Goal: Task Accomplishment & Management: Use online tool/utility

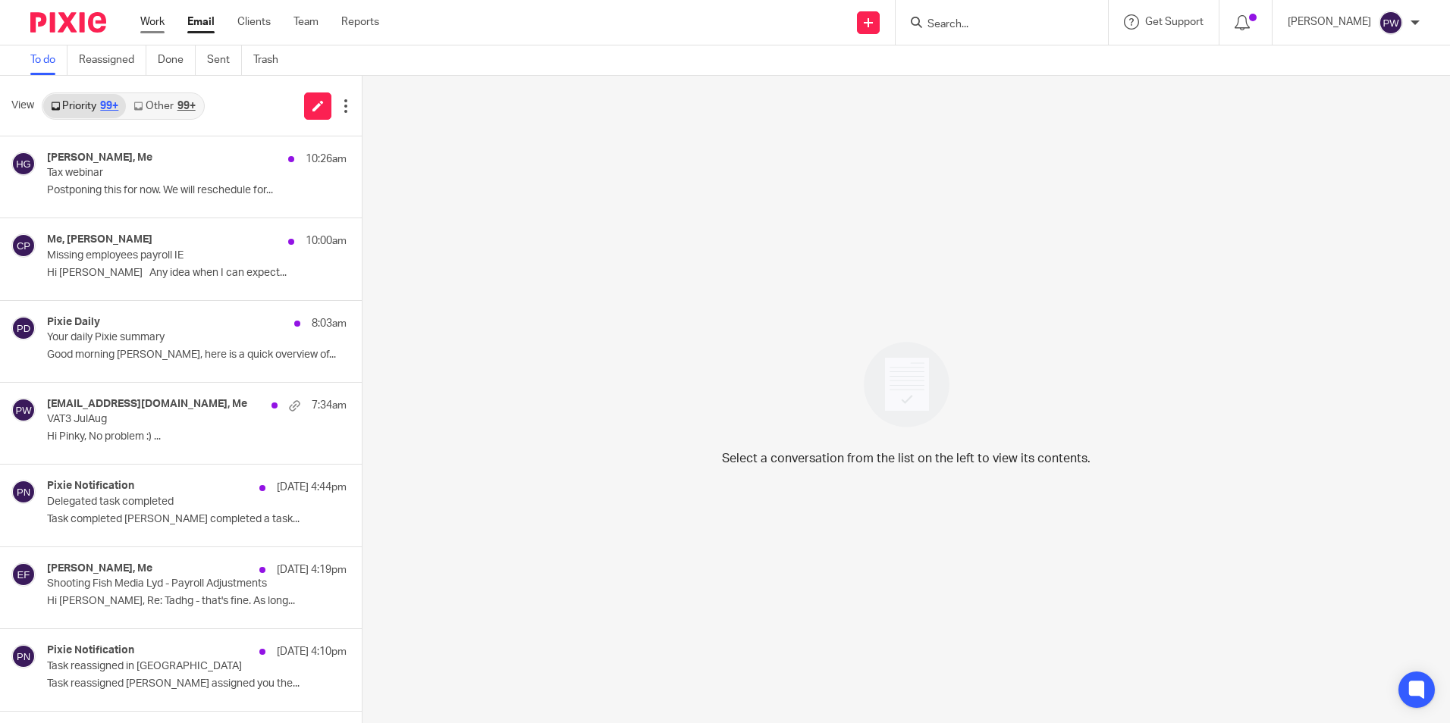
click at [158, 24] on link "Work" at bounding box center [152, 21] width 24 height 15
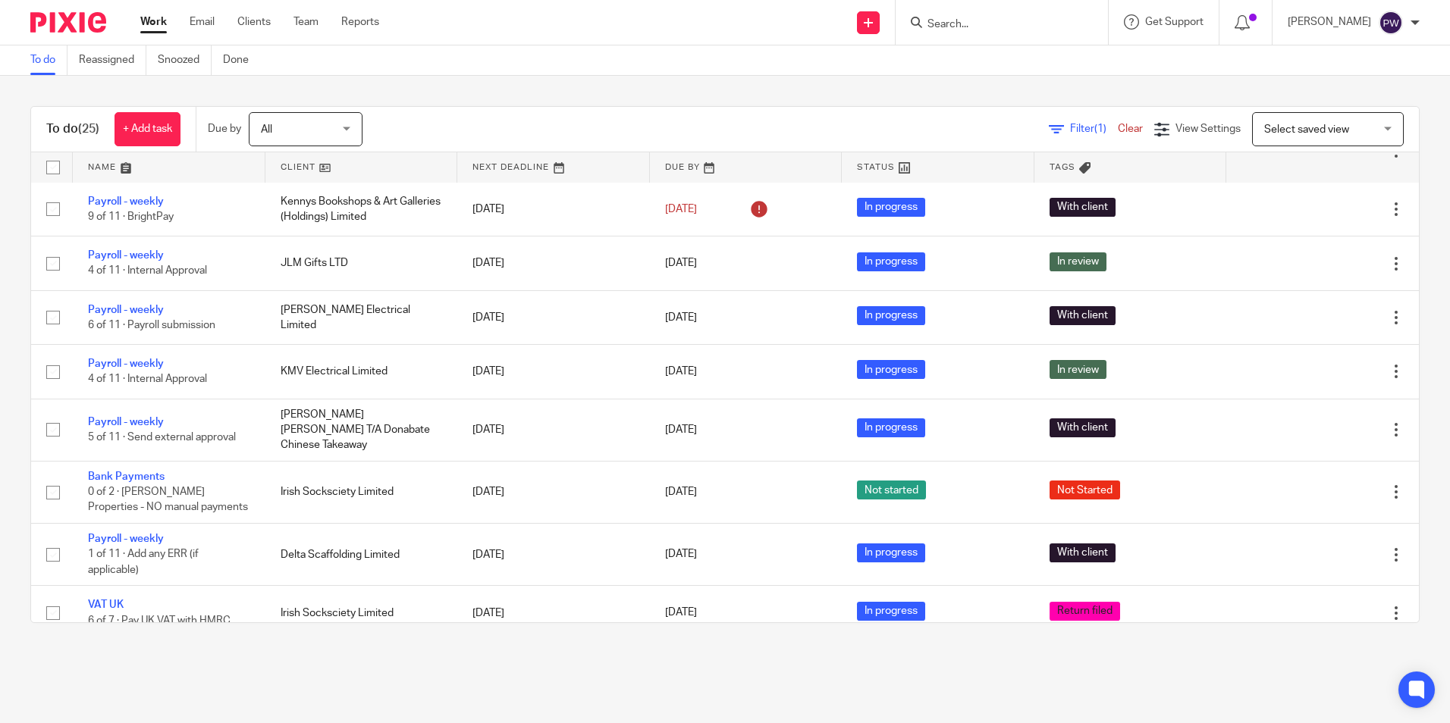
scroll to position [972, 0]
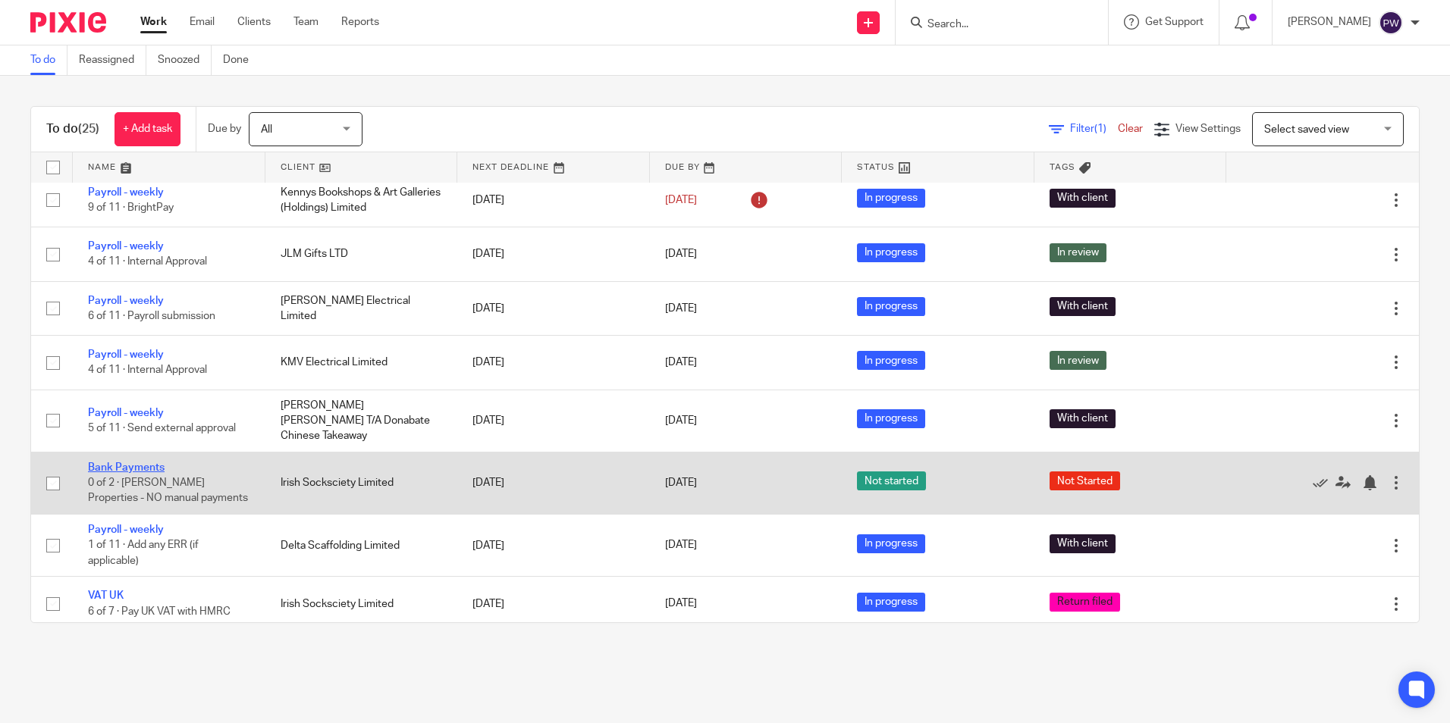
click at [144, 463] on link "Bank Payments" at bounding box center [126, 468] width 77 height 11
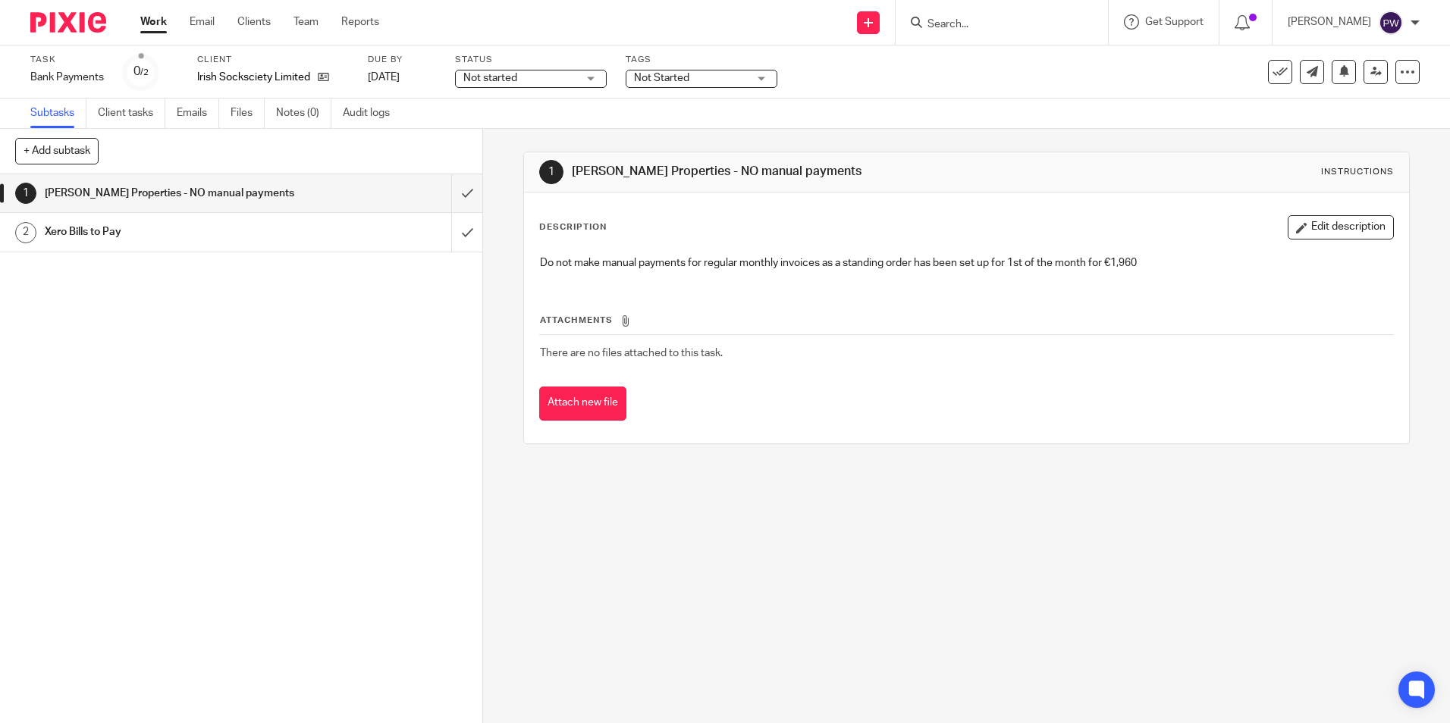
click at [532, 79] on span "Not started" at bounding box center [520, 79] width 114 height 16
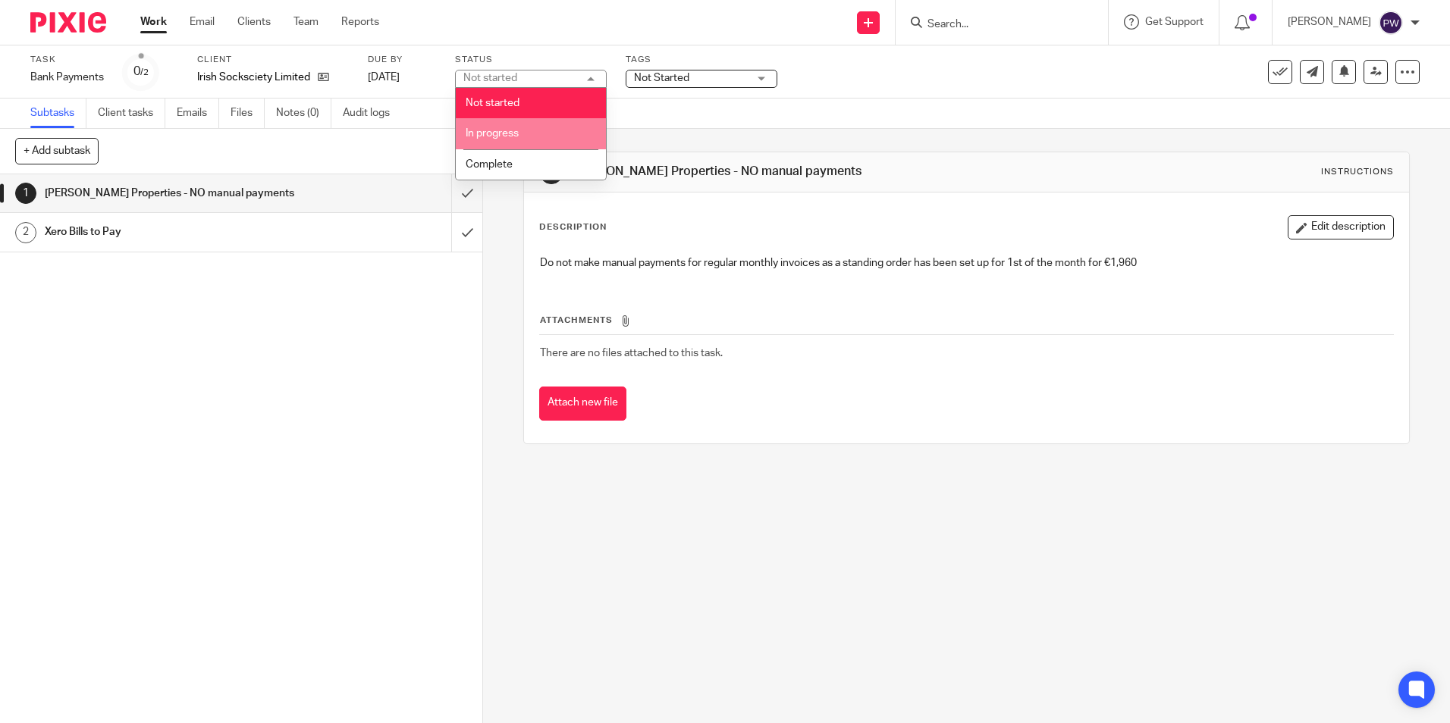
click at [505, 133] on span "In progress" at bounding box center [492, 133] width 53 height 11
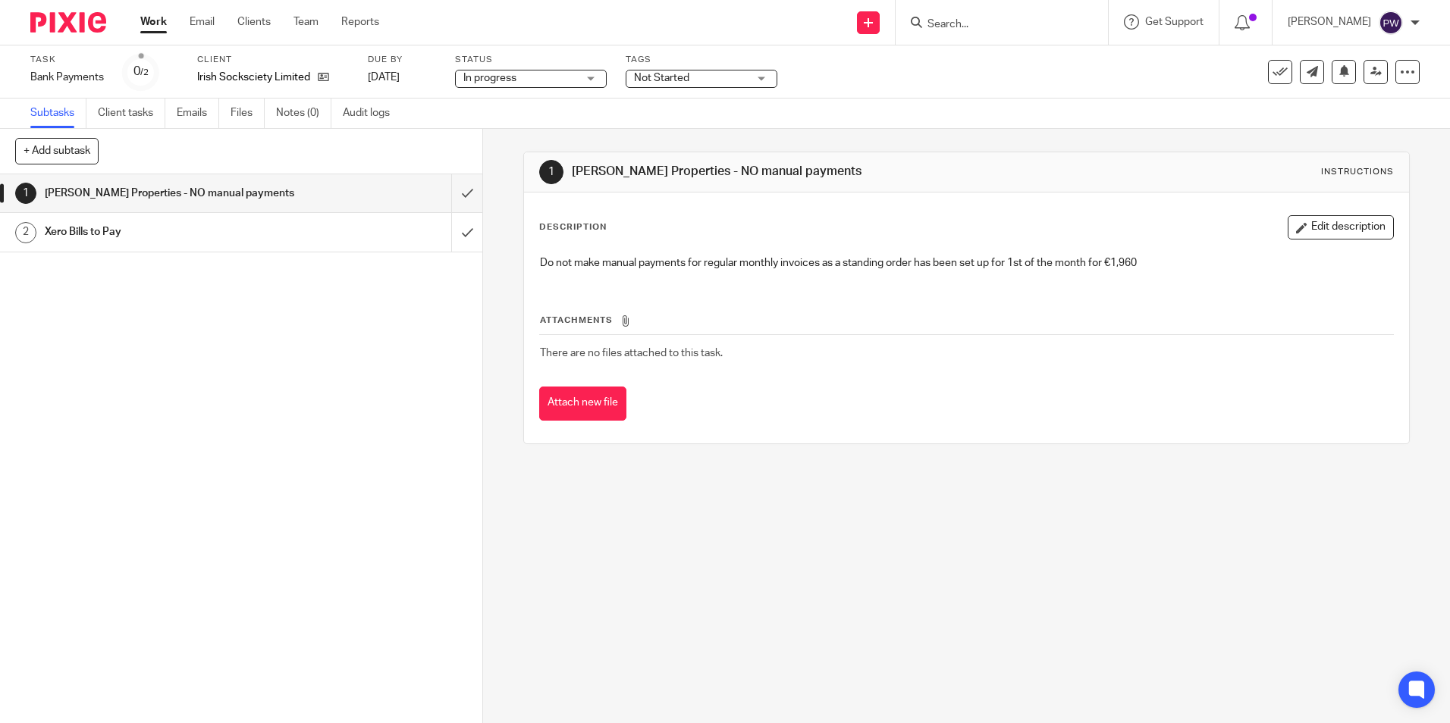
click at [704, 73] on span "Not Started" at bounding box center [691, 79] width 114 height 16
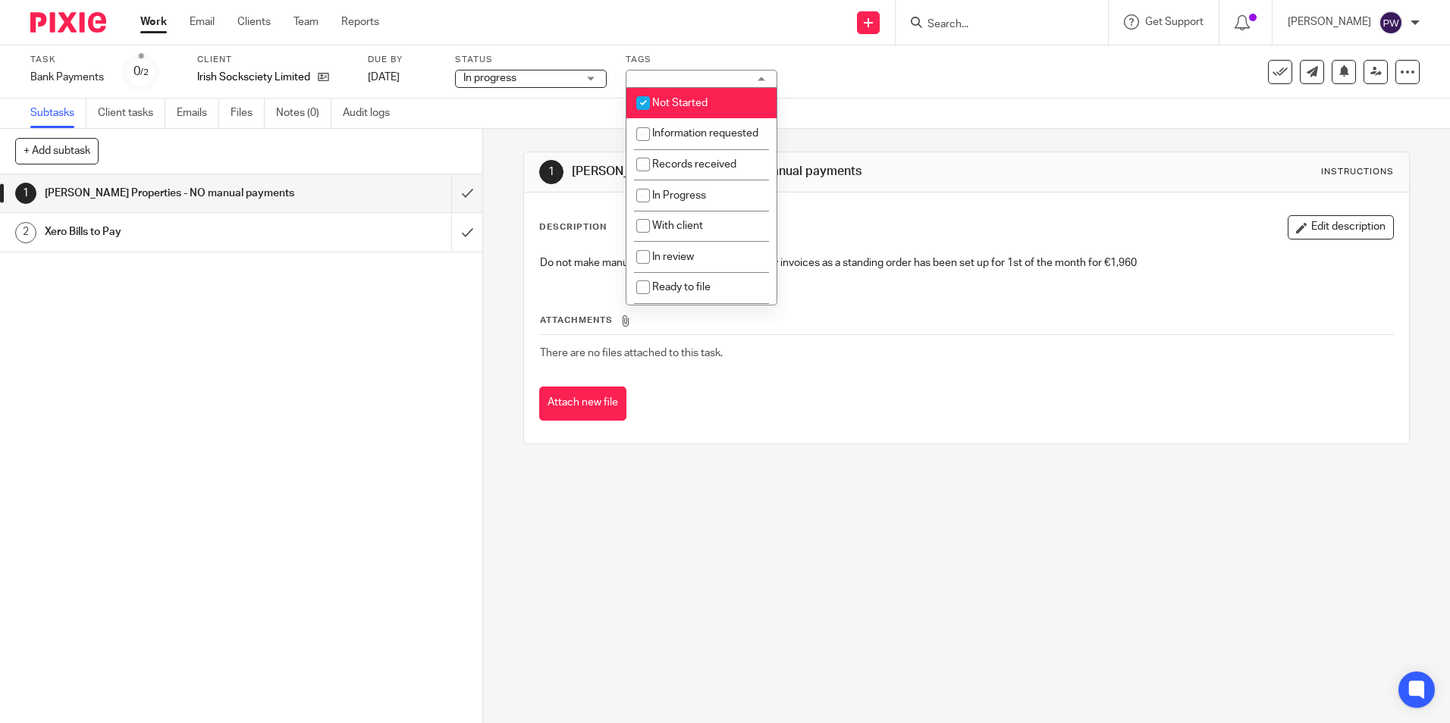
click at [676, 102] on span "Not Started" at bounding box center [679, 103] width 55 height 11
checkbox input "false"
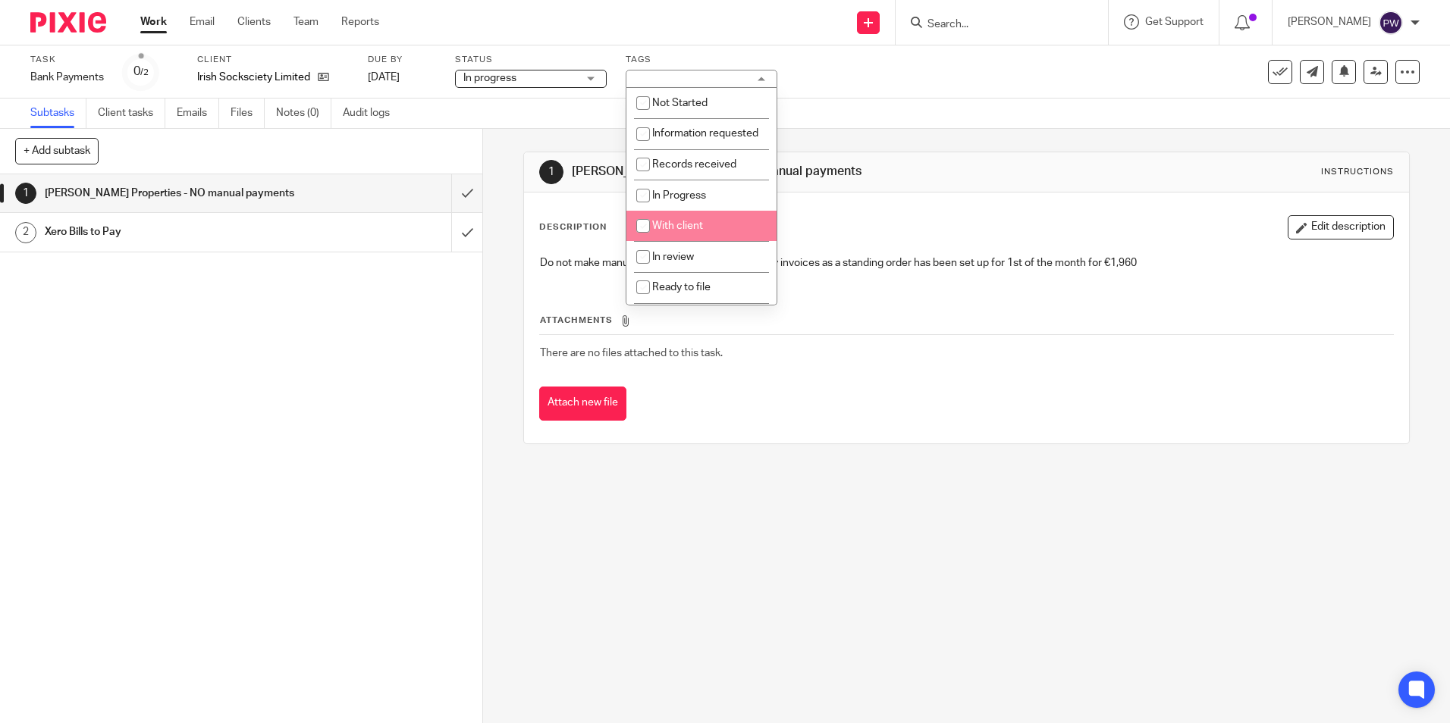
scroll to position [76, 0]
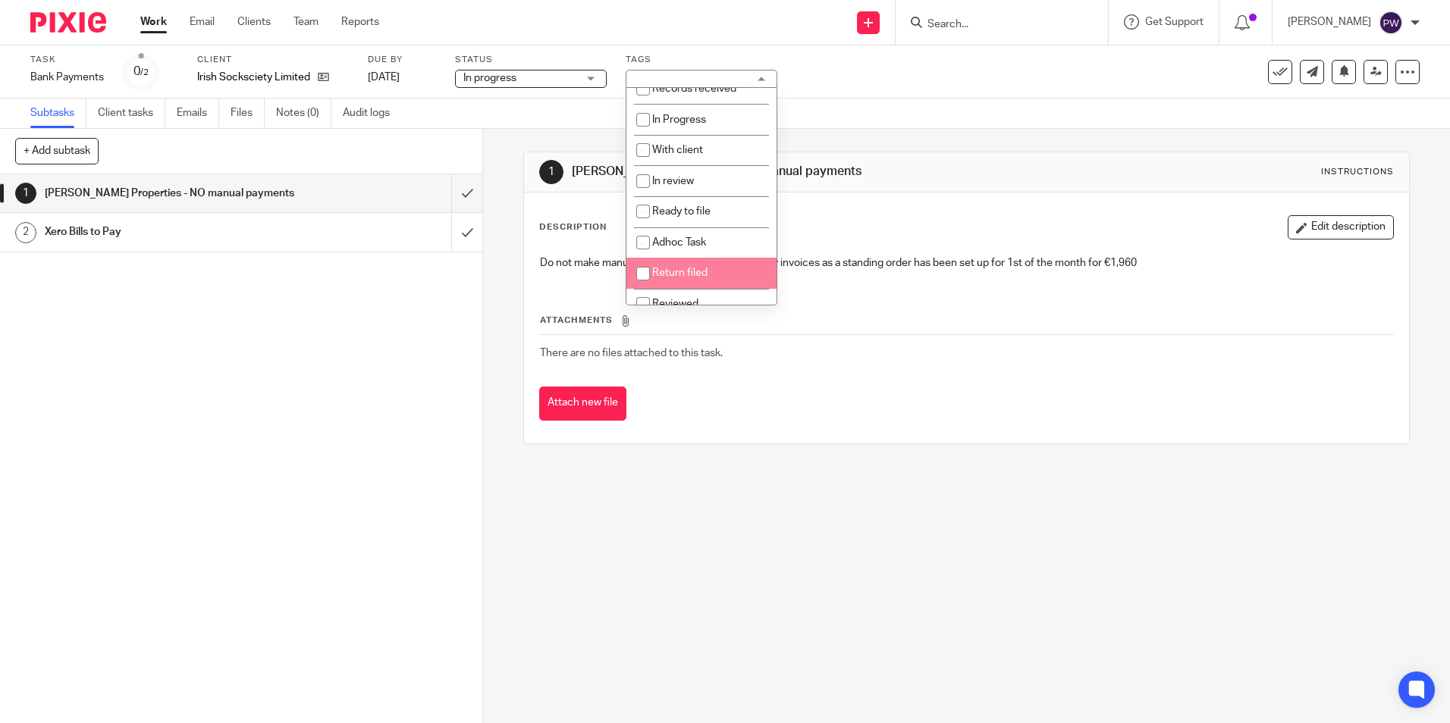
click at [645, 288] on input "checkbox" at bounding box center [643, 273] width 29 height 29
checkbox input "true"
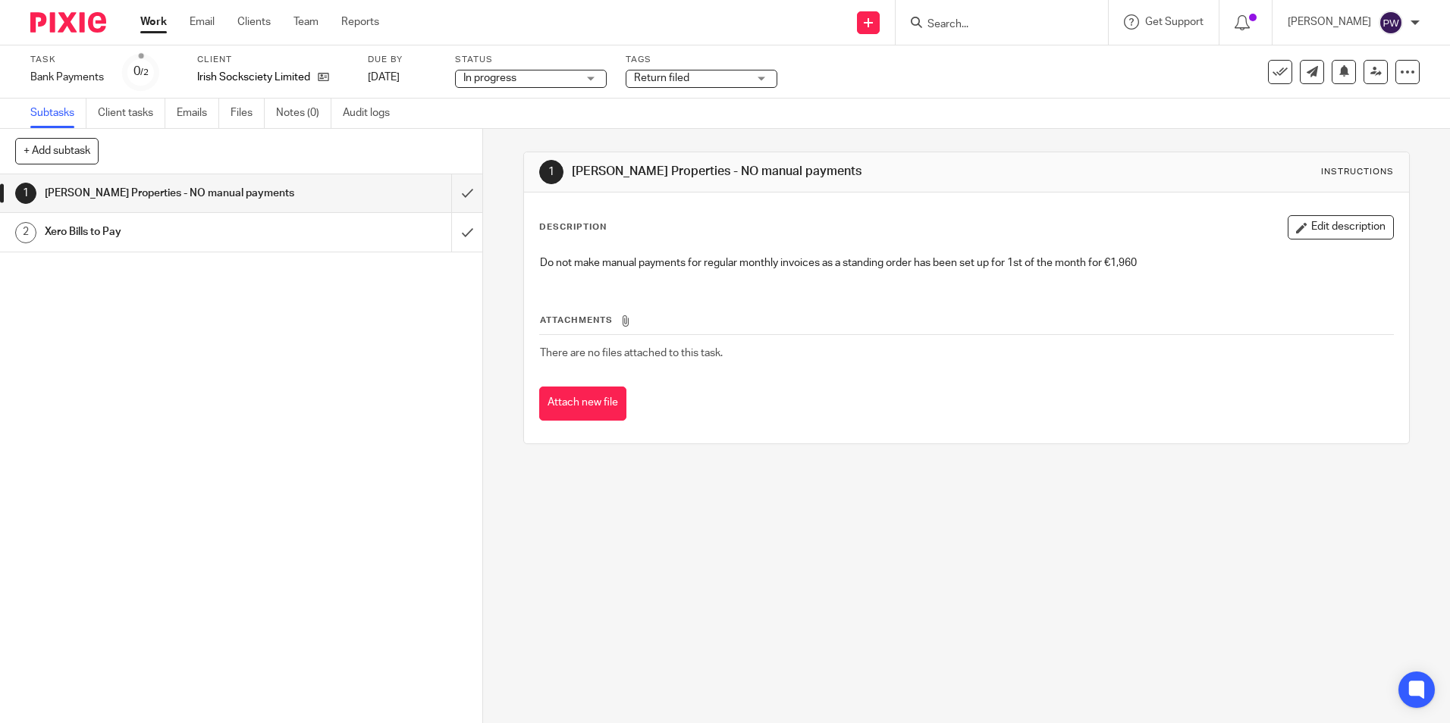
click at [848, 90] on div "Task Bank Payments Save Bank Payments 0 /2 Client Irish Socksciety Limited Due …" at bounding box center [725, 72] width 1450 height 53
click at [503, 78] on span "In progress" at bounding box center [489, 78] width 53 height 11
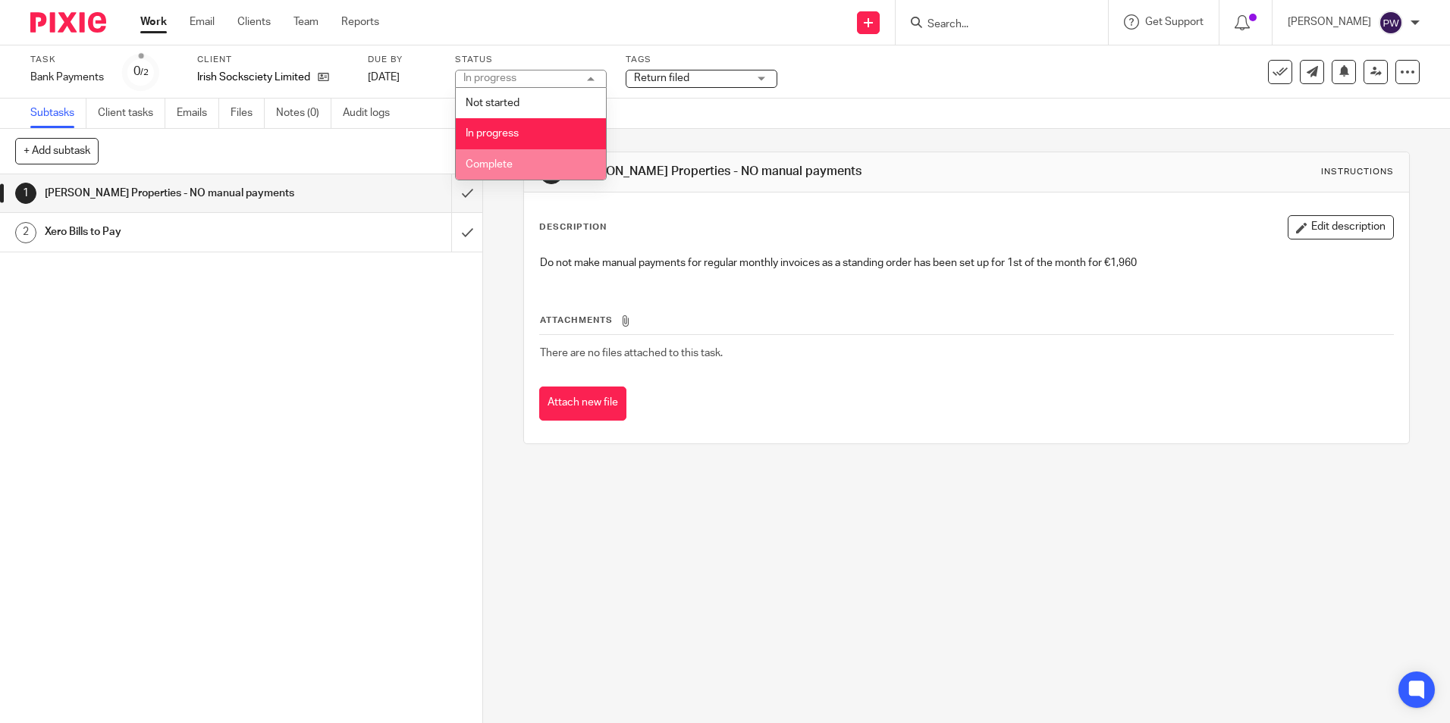
click at [472, 165] on span "Complete" at bounding box center [489, 164] width 47 height 11
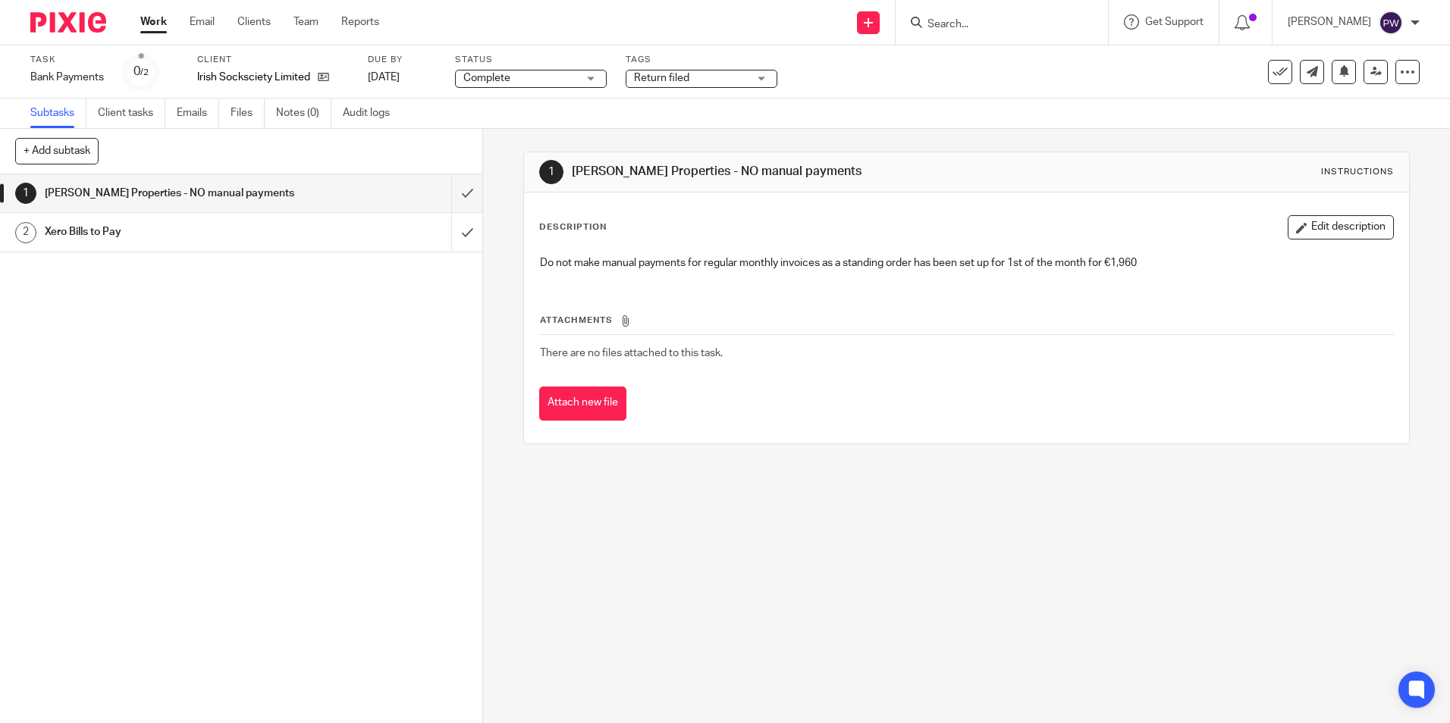
click at [747, 89] on div "Tags Return filed Not Started Information requested Records received In Progres…" at bounding box center [702, 72] width 152 height 36
click at [453, 198] on input "submit" at bounding box center [241, 193] width 482 height 38
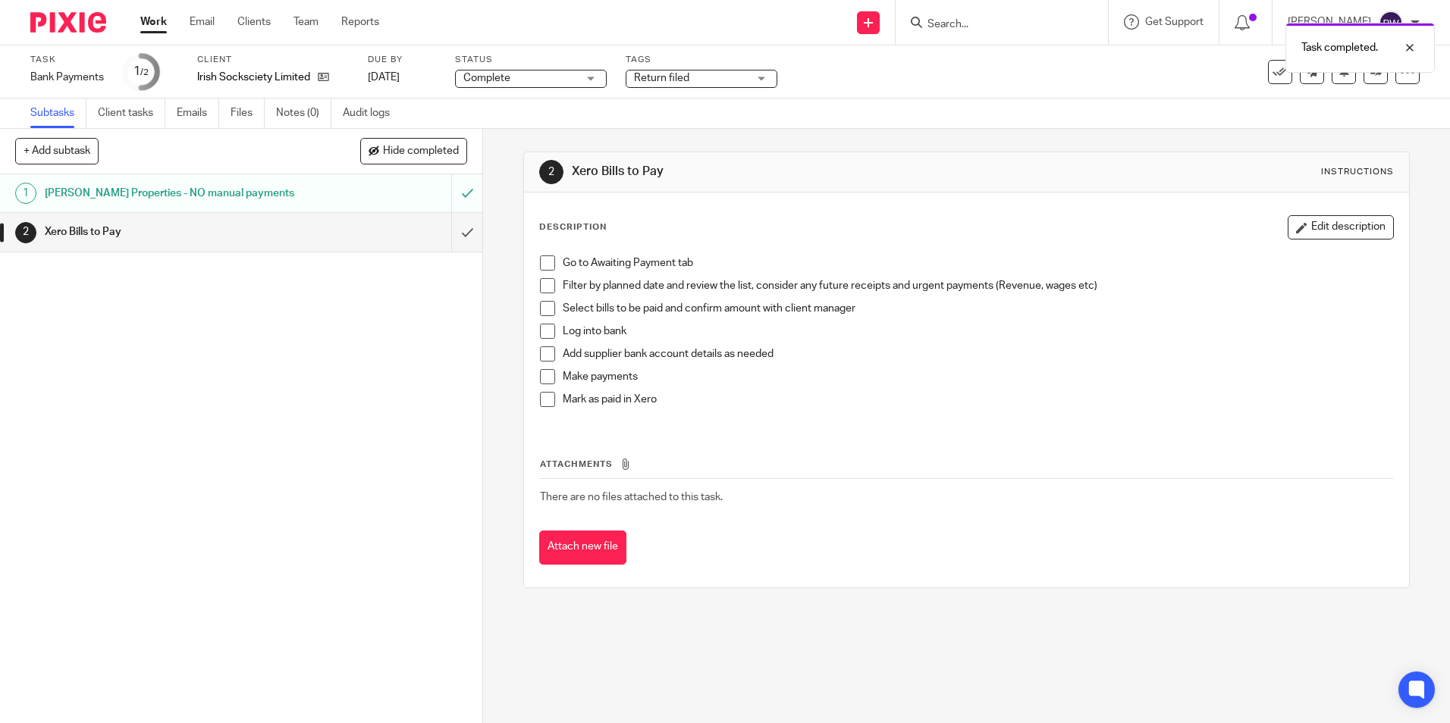
click at [541, 260] on span at bounding box center [547, 263] width 15 height 15
click at [543, 287] on span at bounding box center [547, 285] width 15 height 15
click at [542, 309] on span at bounding box center [547, 308] width 15 height 15
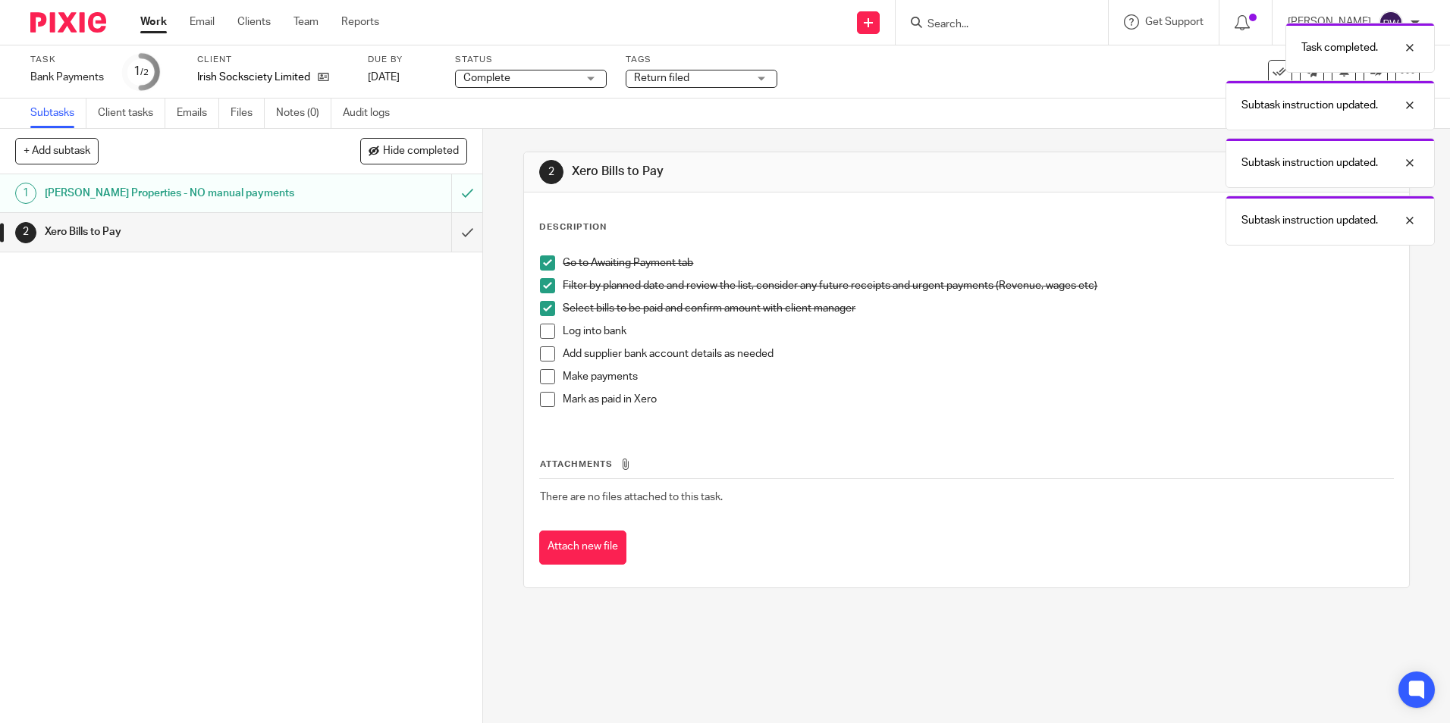
click at [540, 329] on span at bounding box center [547, 331] width 15 height 15
click at [540, 352] on span at bounding box center [547, 354] width 15 height 15
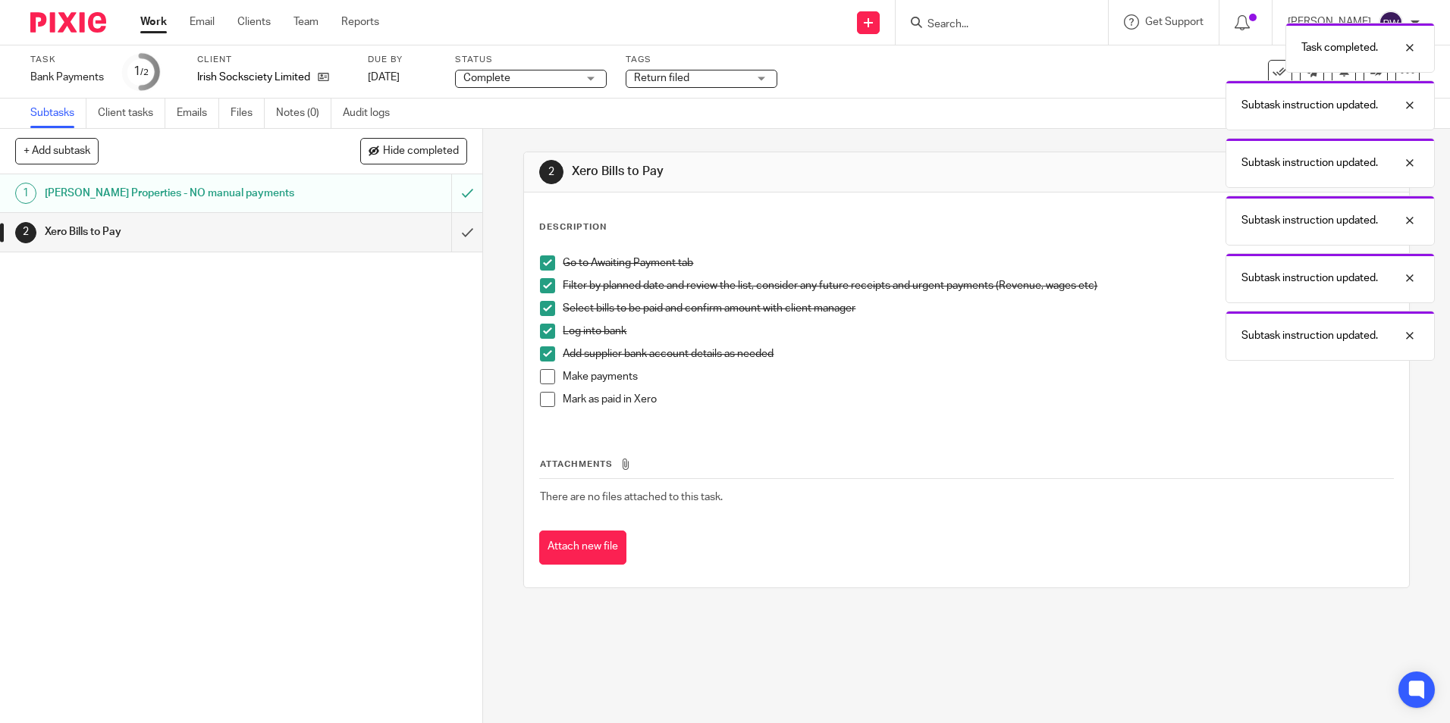
click at [540, 379] on span at bounding box center [547, 376] width 15 height 15
click at [540, 399] on span at bounding box center [547, 399] width 15 height 15
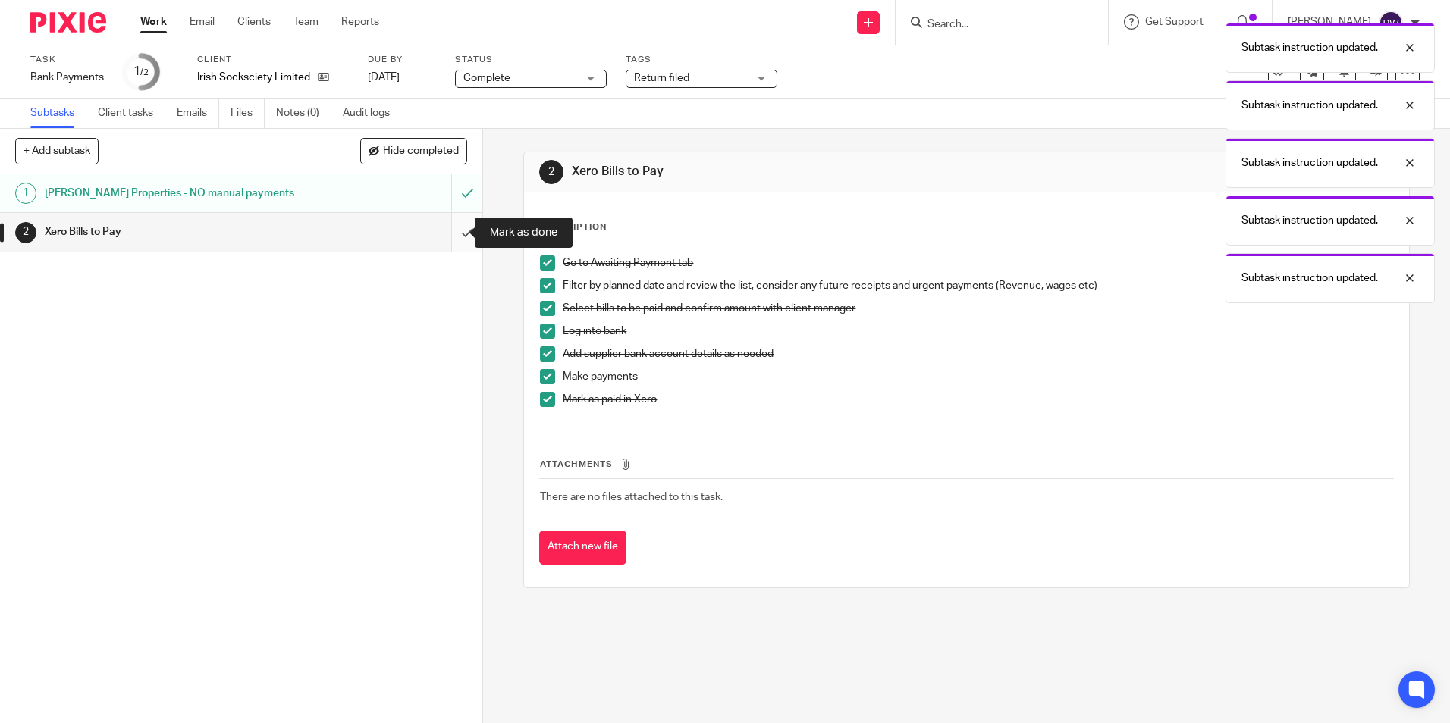
click at [453, 231] on input "submit" at bounding box center [241, 232] width 482 height 38
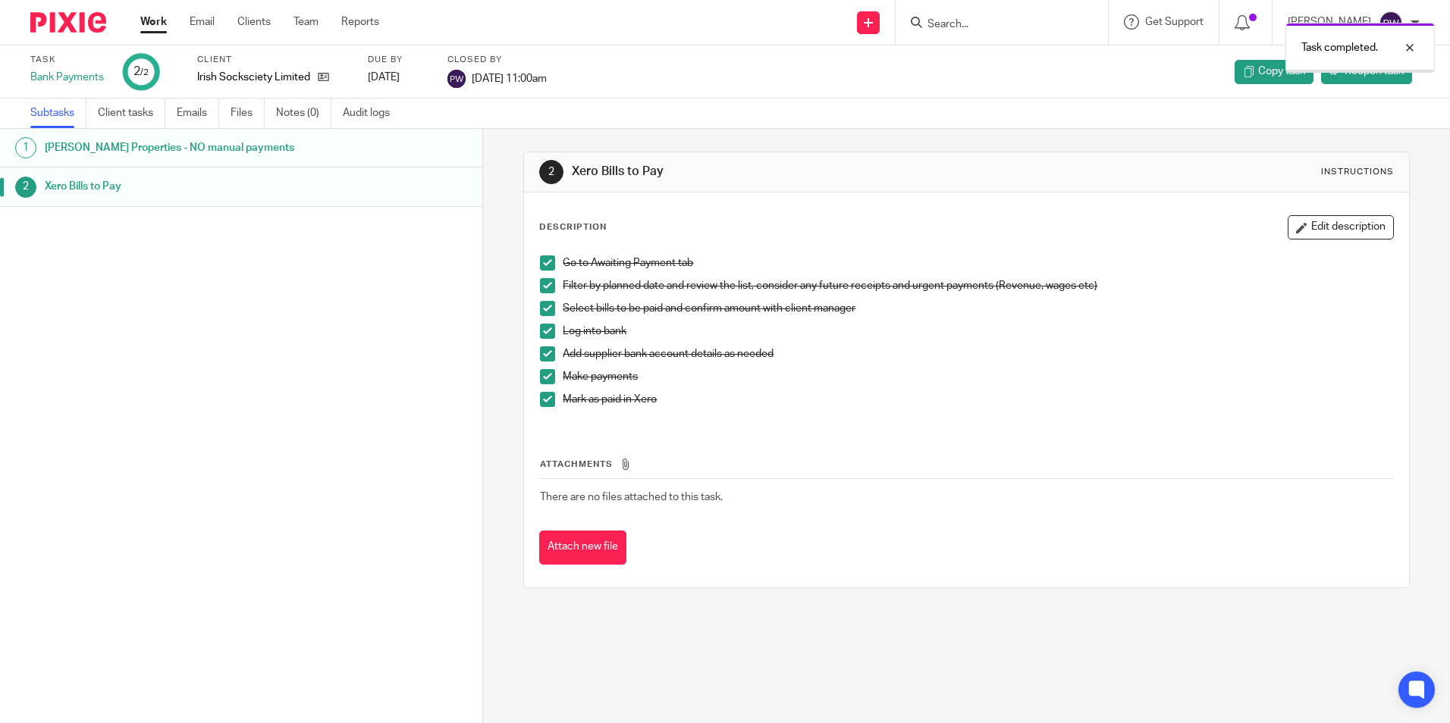
click at [157, 22] on link "Work" at bounding box center [153, 21] width 27 height 15
